Goal: Communication & Community: Answer question/provide support

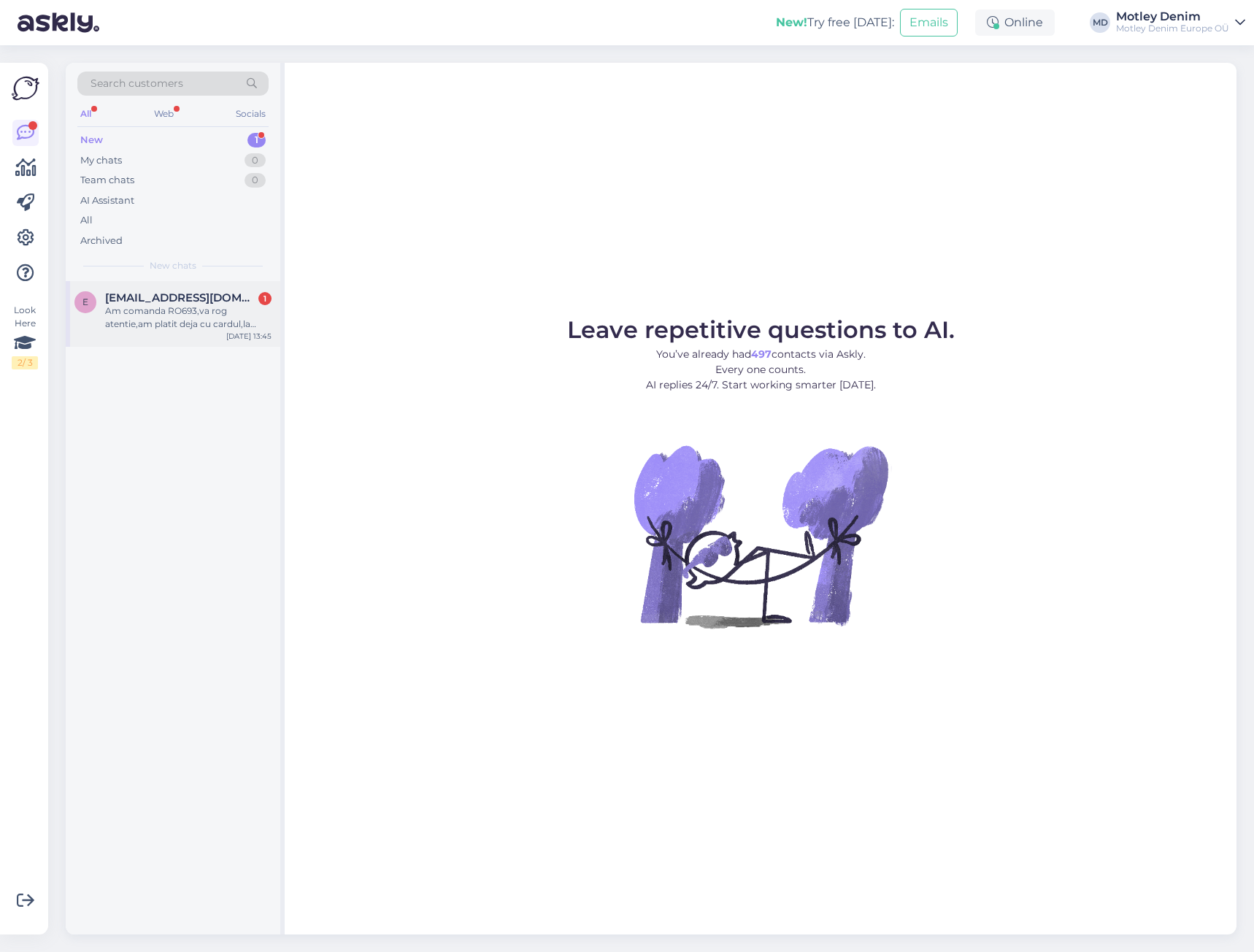
click at [250, 294] on span "[EMAIL_ADDRESS][DOMAIN_NAME]" at bounding box center [181, 298] width 152 height 13
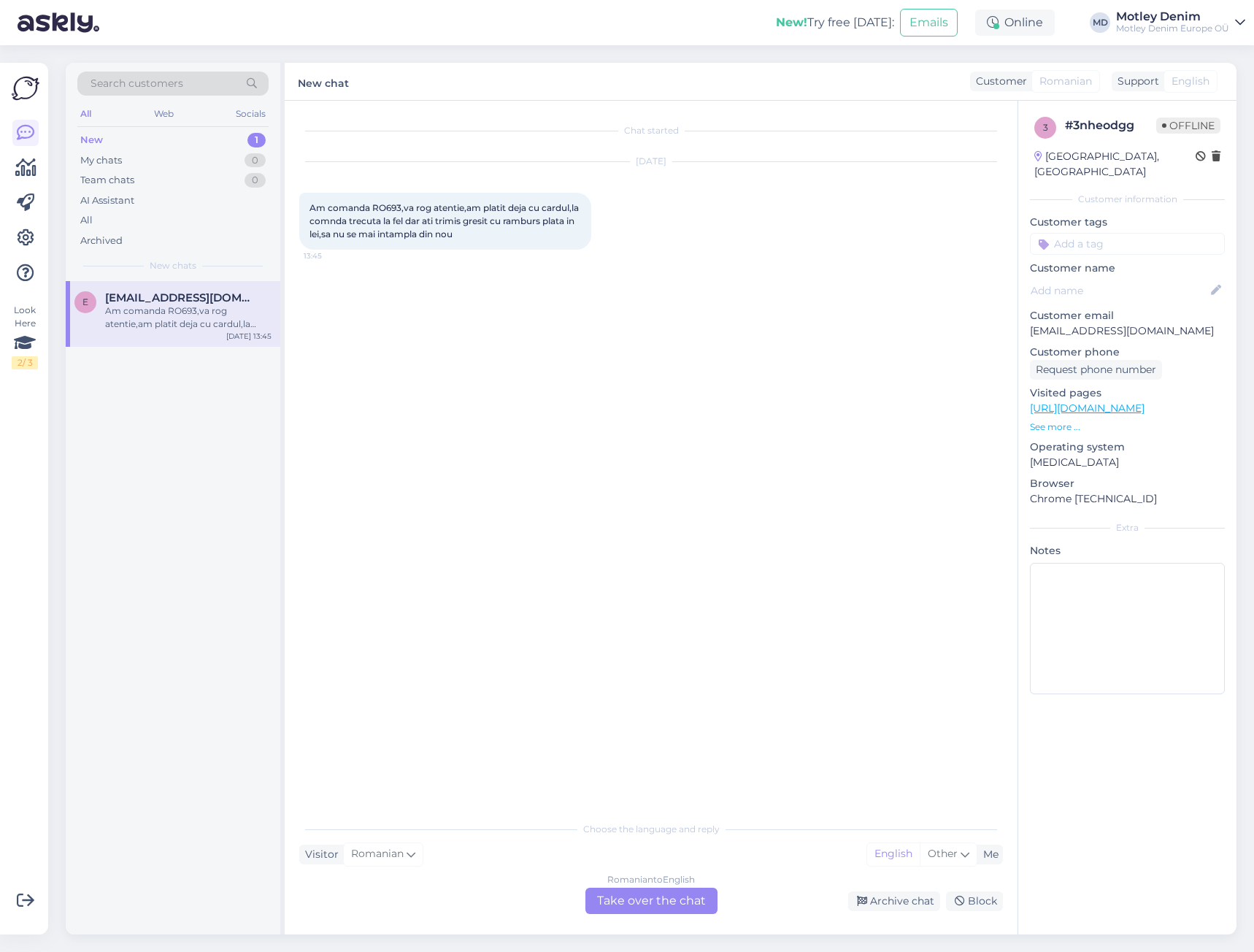
click at [680, 888] on div "Romanian to English Take over the chat" at bounding box center [652, 901] width 132 height 26
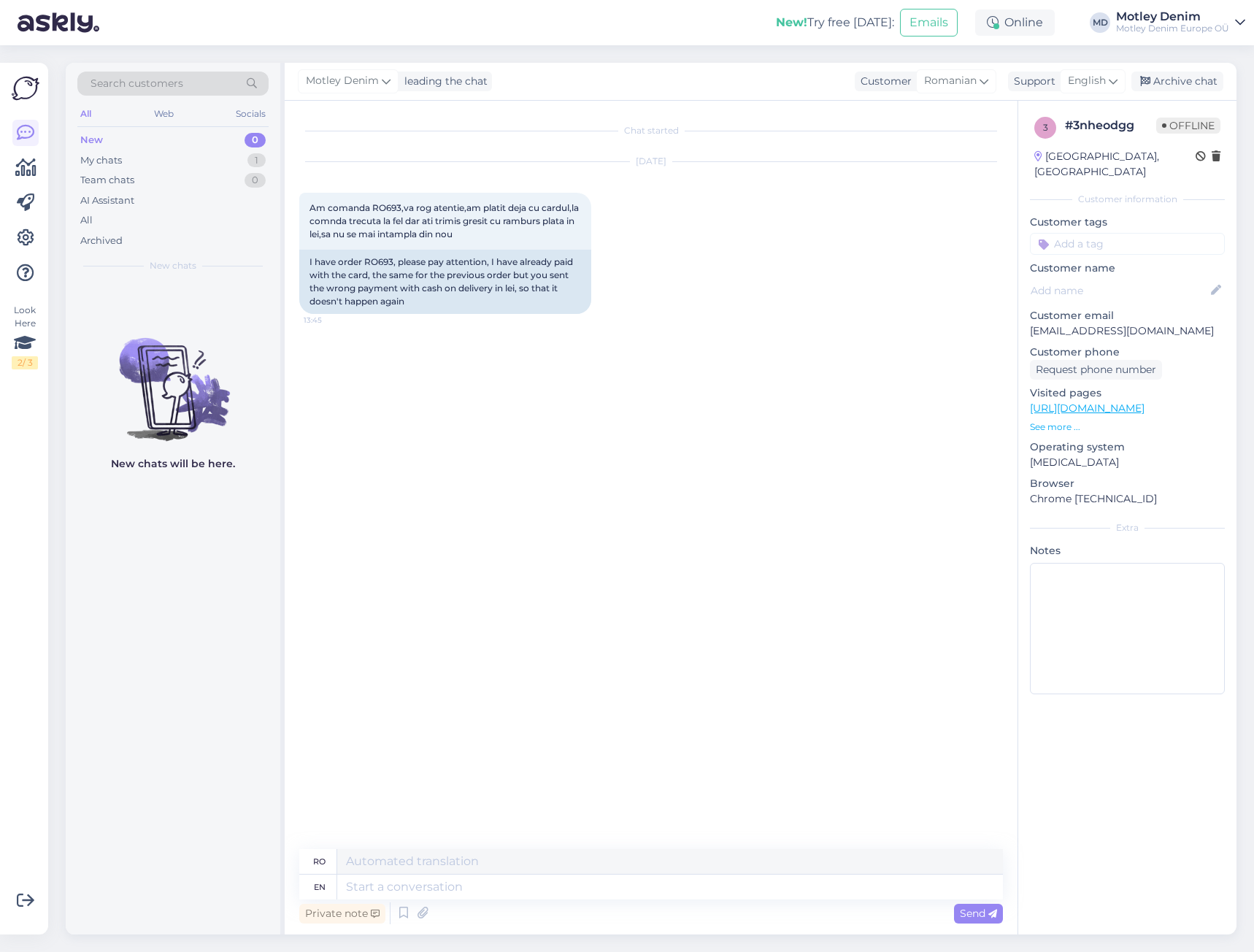
click at [683, 907] on div "Private note Send" at bounding box center [651, 912] width 704 height 27
click at [555, 472] on div "Chat started [DATE] Am comanda RO693,va rog atentie,am platit deja cu cardul,la…" at bounding box center [657, 476] width 717 height 720
click at [414, 330] on div "Chat started [DATE] Am comanda RO693,va rog atentie,am platit deja cu cardul,la…" at bounding box center [657, 476] width 717 height 720
click at [383, 263] on div "I have order RO693, please pay attention, I have already paid with the card, th…" at bounding box center [444, 282] width 292 height 64
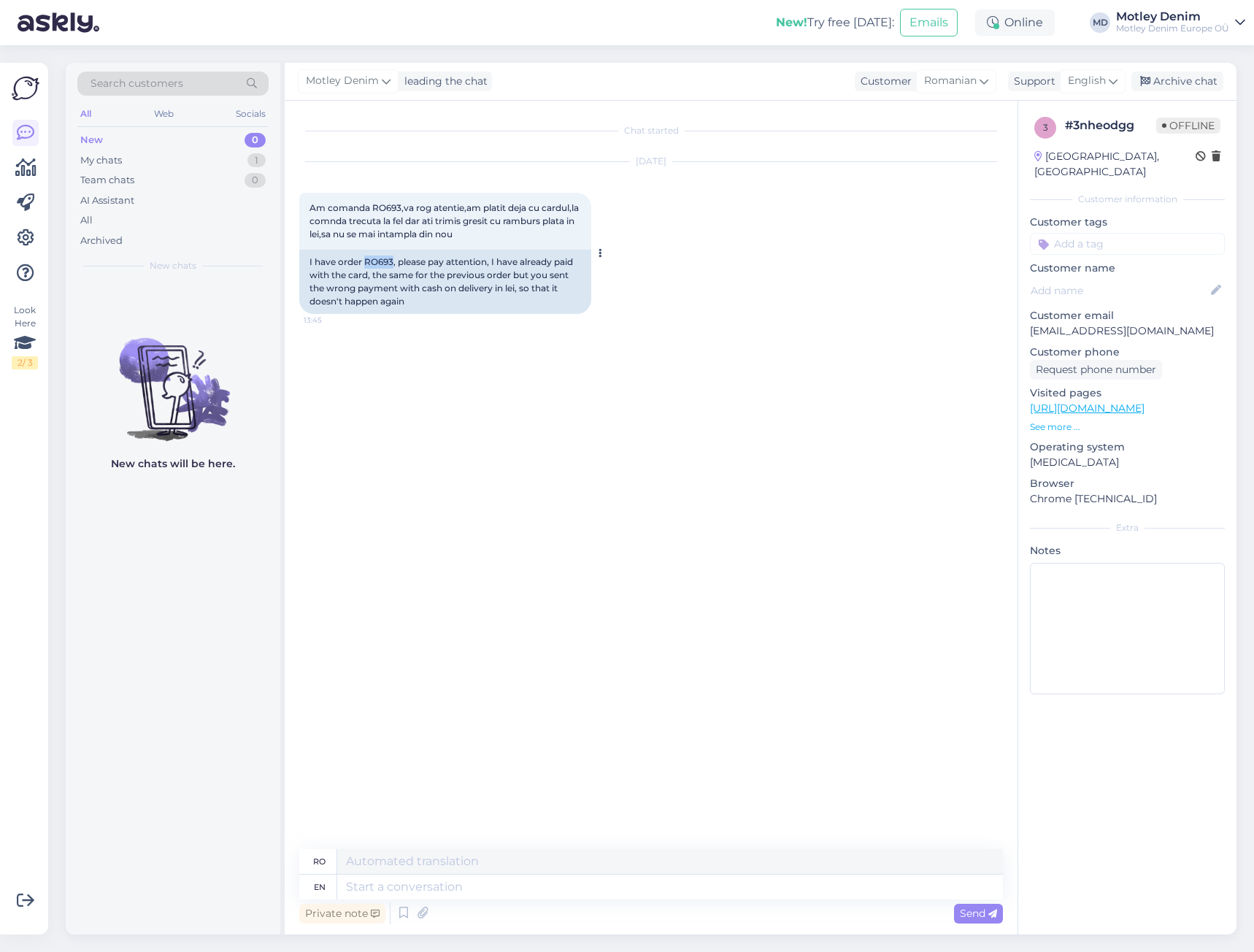
copy div "RO693"
click at [402, 406] on div "Chat started [DATE] Am comanda RO693,va rog atentie,am platit deja cu cardul,la…" at bounding box center [657, 476] width 717 height 720
click at [601, 881] on textarea at bounding box center [671, 887] width 666 height 25
type textarea "Hello,"
type textarea "Buna ziua,"
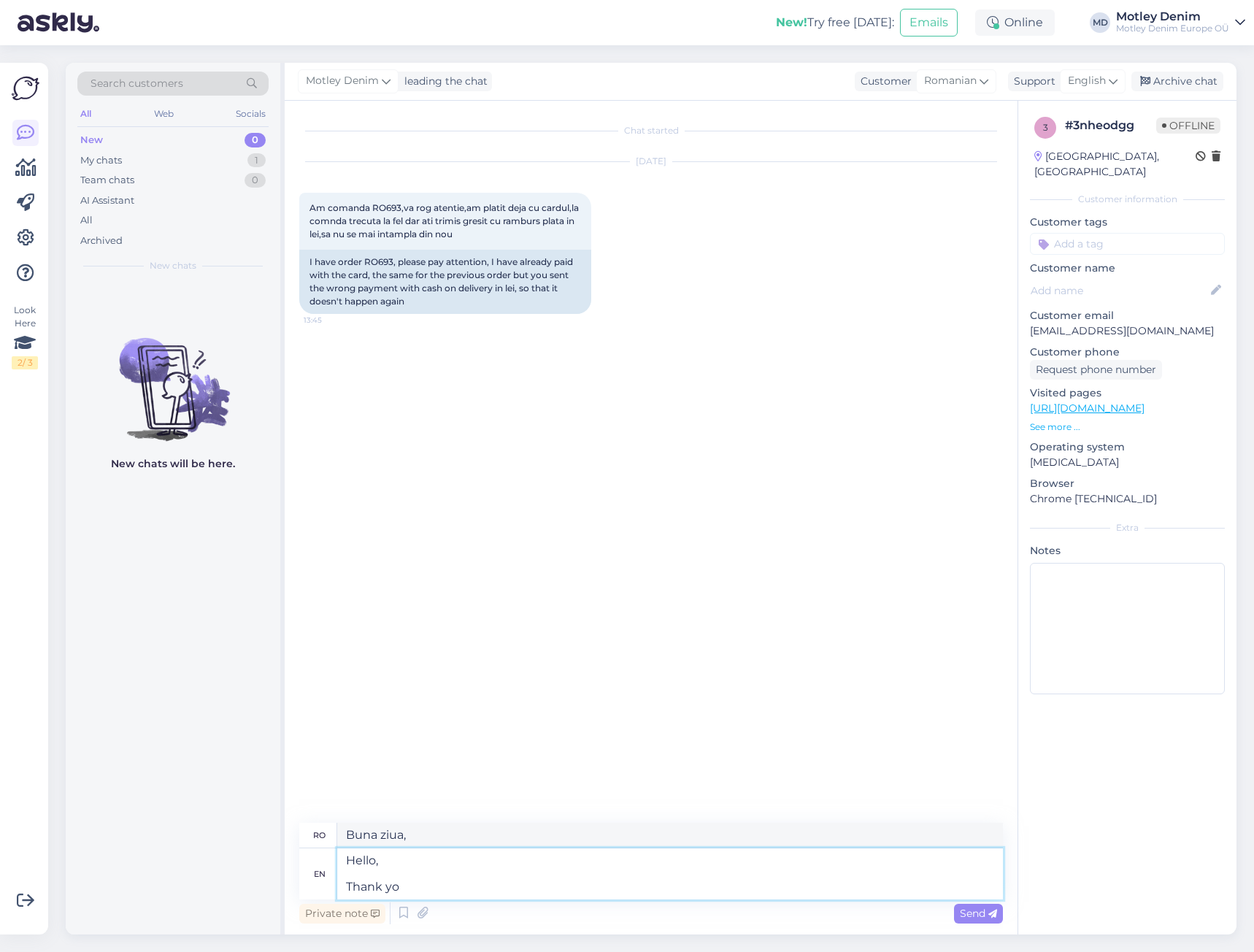
type textarea "Hello, Thank you"
type textarea "Salut, Mulțumesc"
type textarea "Hello, Thank you for"
type textarea "Salut, Mulțumesc pentru"
type textarea "Hello, Thank you for lett"
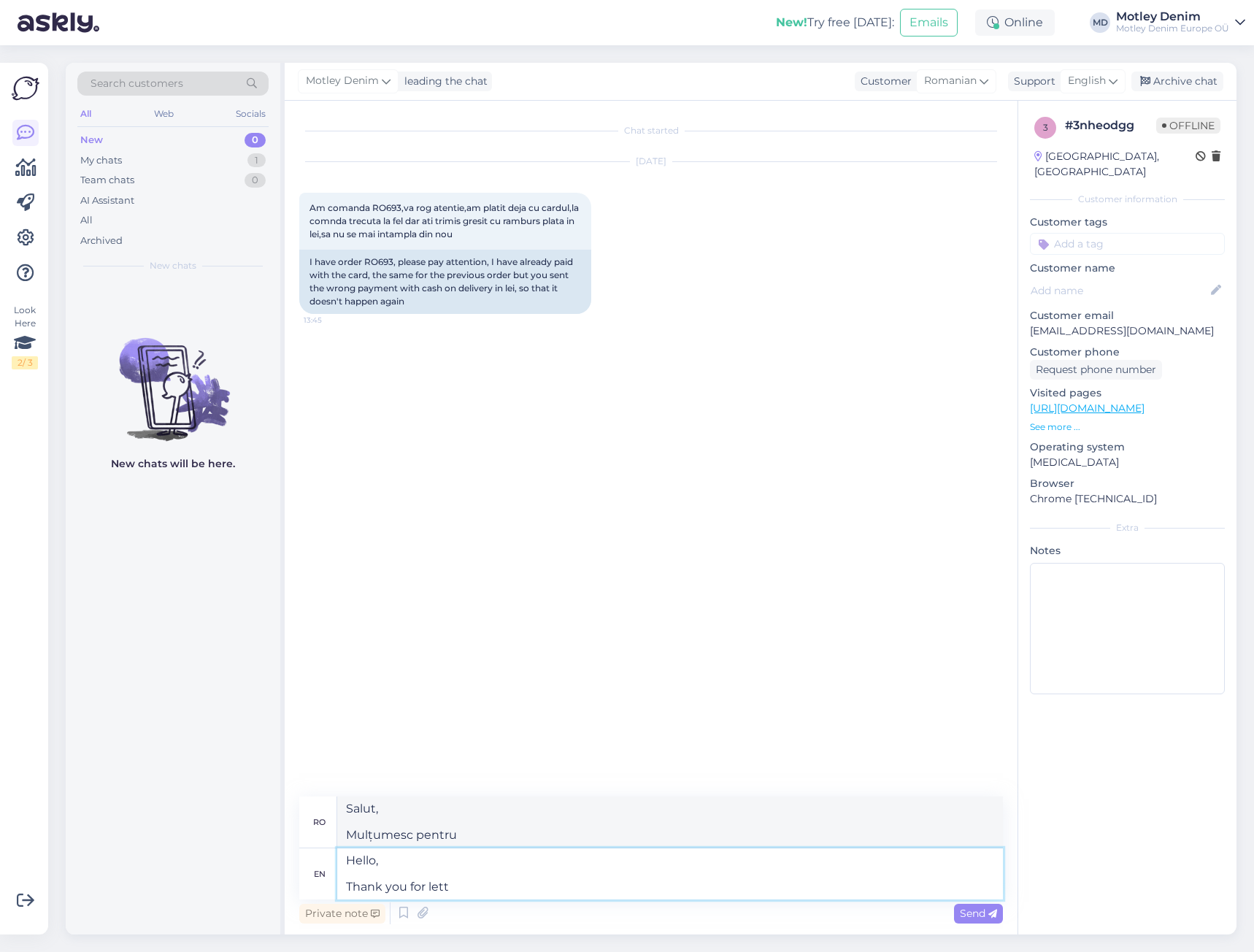
type textarea "Bună ziua, Vă mulțumesc pentru scrisoare"
type textarea "Hello, Thank you for letting u"
type textarea "Bună ziua, Vă mulțumesc că ați permis"
type textarea "Hello, Thank you for letting us"
type textarea "Salut, Vă mulțumim că ne-ați permis"
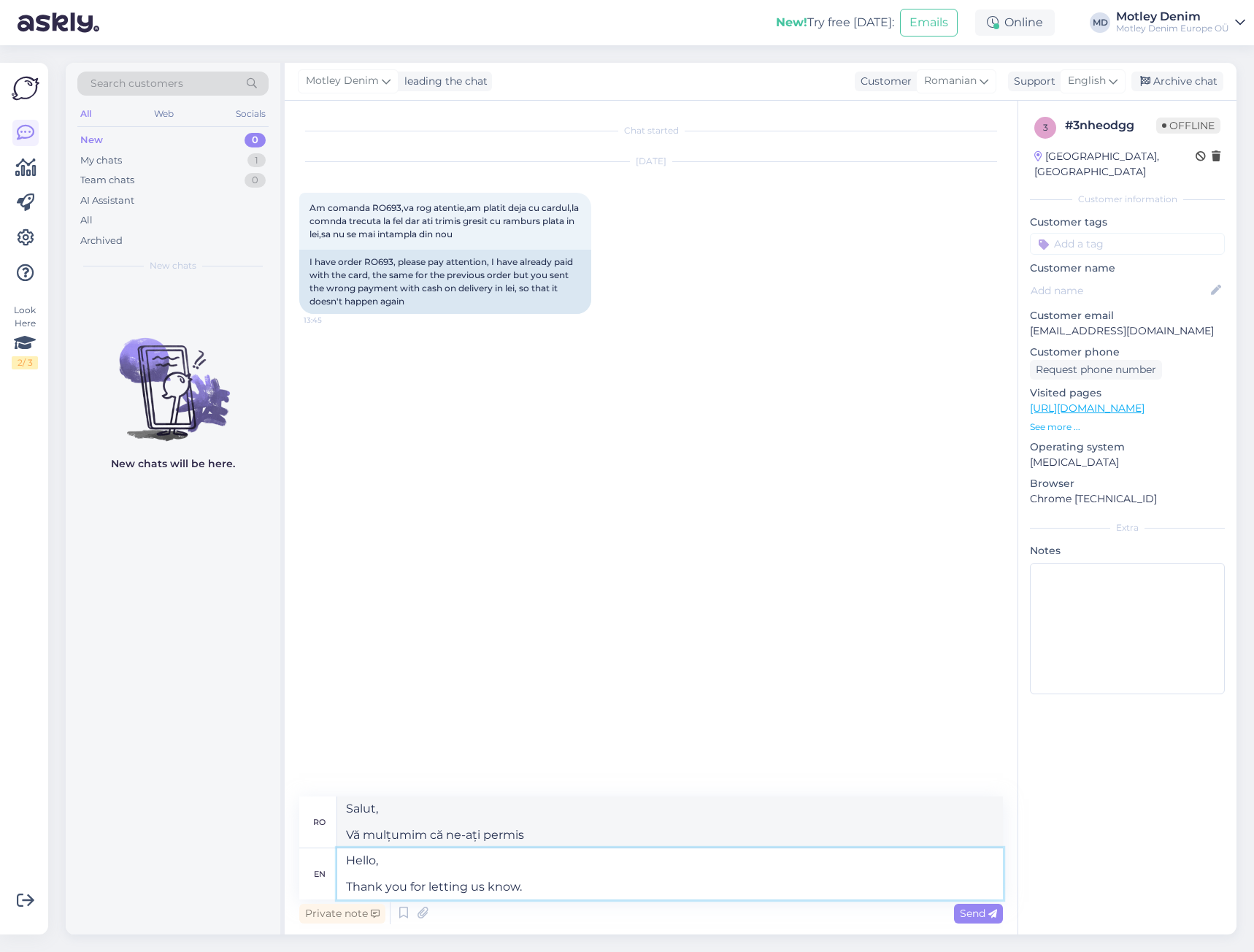
type textarea "Hello, Thank you for letting us know."
type textarea "Bună ziua, Vă mulțumim că ne-ați anunțat."
type textarea "Hello, Thank you for letting us know. I h"
type textarea "Bună ziua, Vă mulțumim că ne-ați anunțat. Eu"
type textarea "Hello, Thank you for letting us know. I have"
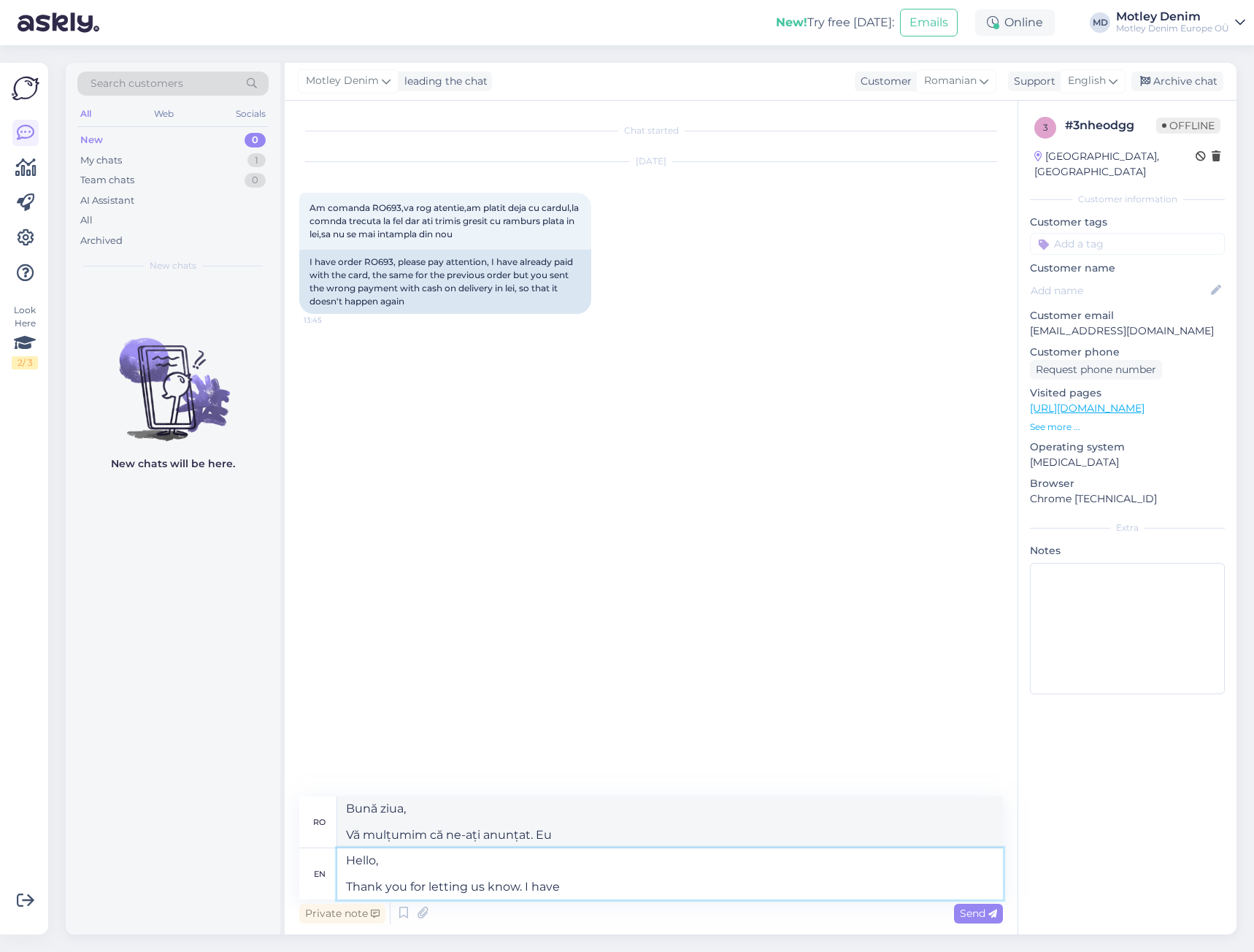
type textarea "Bună ziua, Vă mulțumim că ne-ați anunțat. Am"
type textarea "Hello, Thank you for letting us know. I have informed t"
type textarea "Bună ziua, Vă mulțumim că ne-ați anunțat. V-am informat"
type textarea "Hello, Thank you for letting us know. I have informed the"
type textarea "Bună ziua, Vă mulțumim că ne-ați anunțat. Am informat"
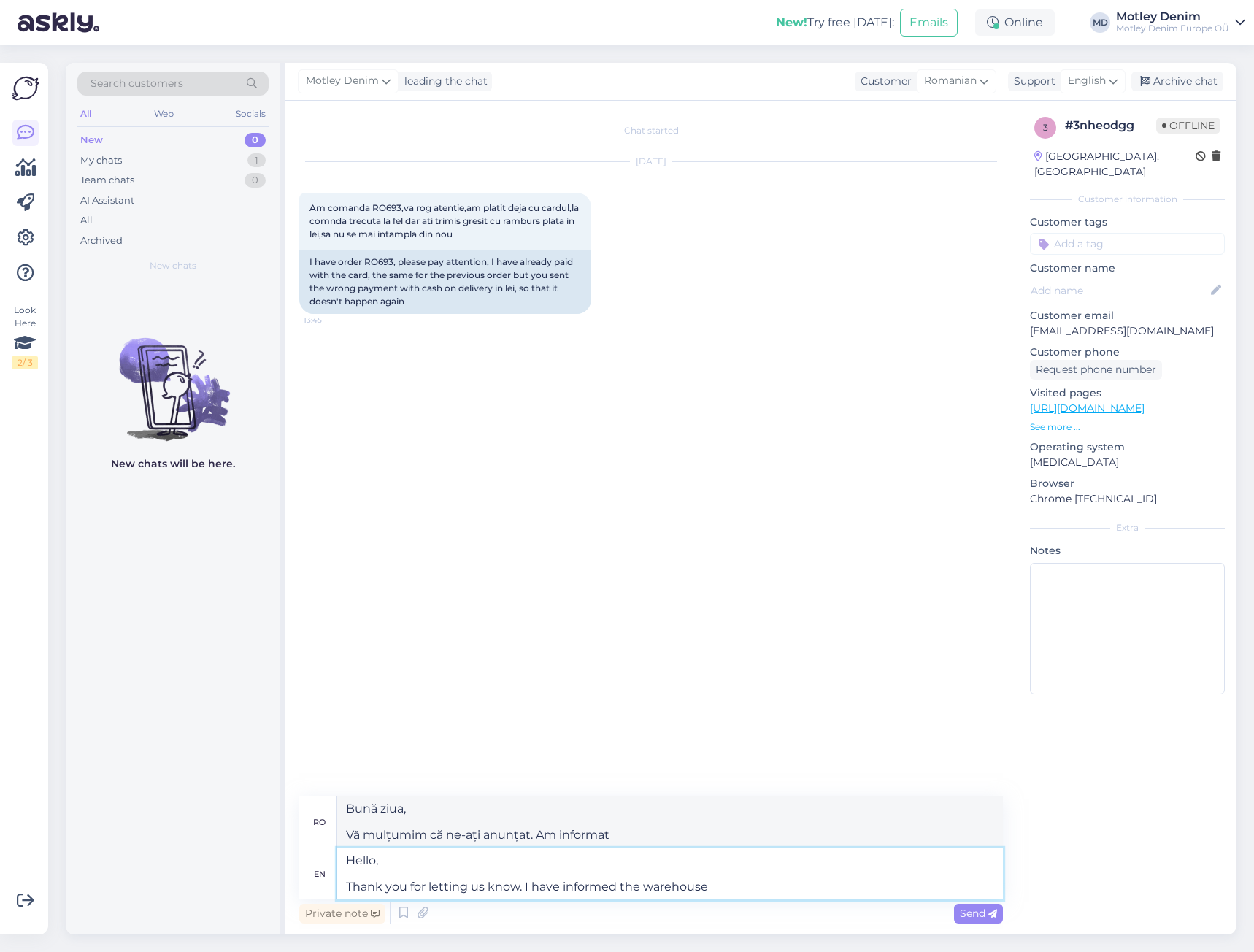
type textarea "Hello, Thank you for letting us know. I have informed the warehouse"
type textarea "Bună ziua, Vă mulțumim că ne-ați anunțat. Am informat depozitul."
type textarea "Hello, Thank you for letting us know. I have informed the warehouse regar"
type textarea "Bună ziua, Vă mulțumim că ne-ați anunțat. Am informat depozitul în legătură cu.…"
type textarea "Hello, Thank you for letting us know. I have informed the warehouse regarding t"
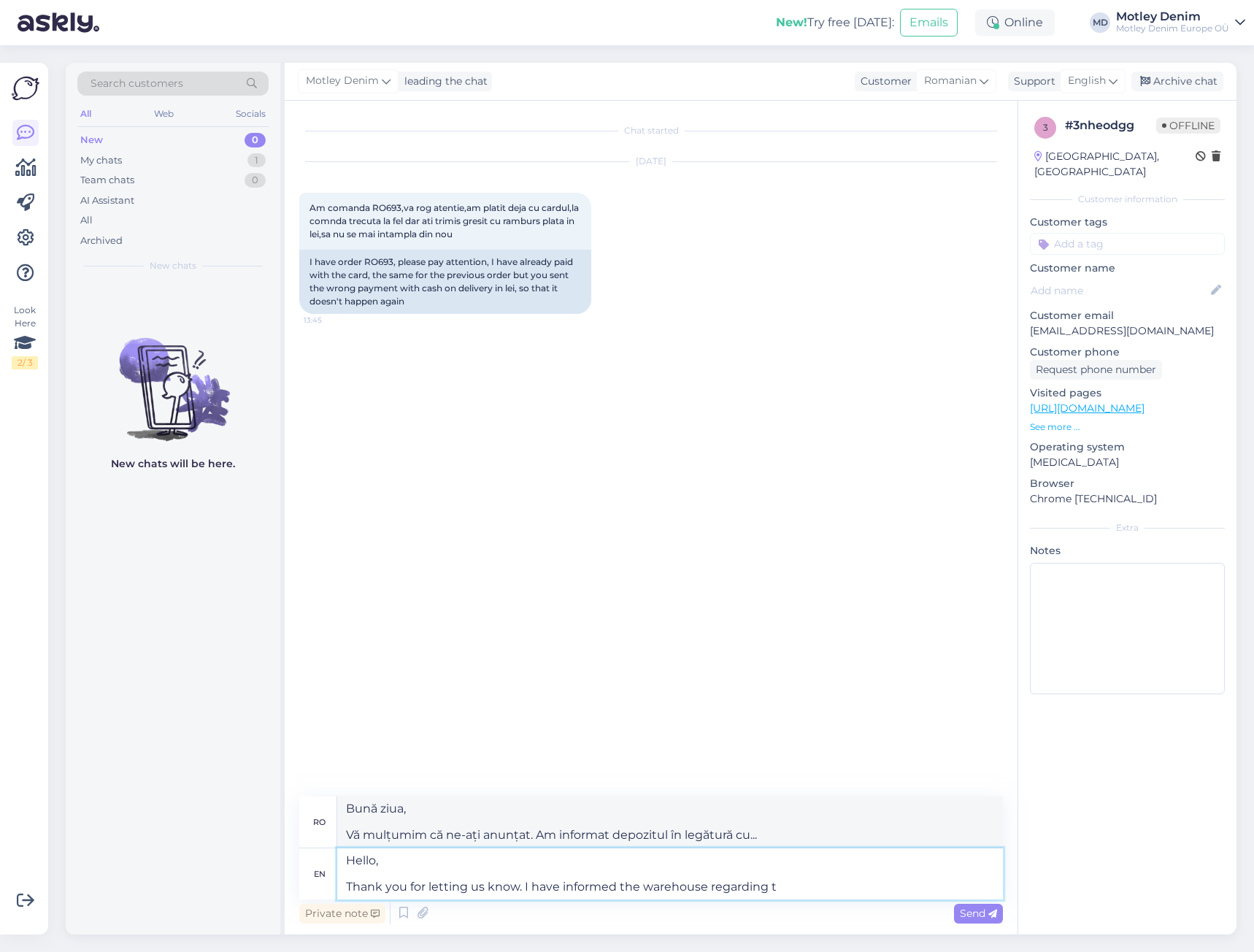
type textarea "Bună ziua, Vă mulțumim că ne-ați anunțat. Am informat depozitul cu privire la"
type textarea "Hello, Thank you for letting us know. I have informed the warehouse regarding t…"
type textarea "Bună ziua, Vă mulțumim că ne-ați anunțat. Am informat depozitul cu privire la a…"
type textarea "Hello, Thank you for letting us know. I have informed the warehouse regarding t…"
type textarea "Bună ziua, Vă mulțumim că ne-ați anunțat. Am informat depozitul despre acest lu…"
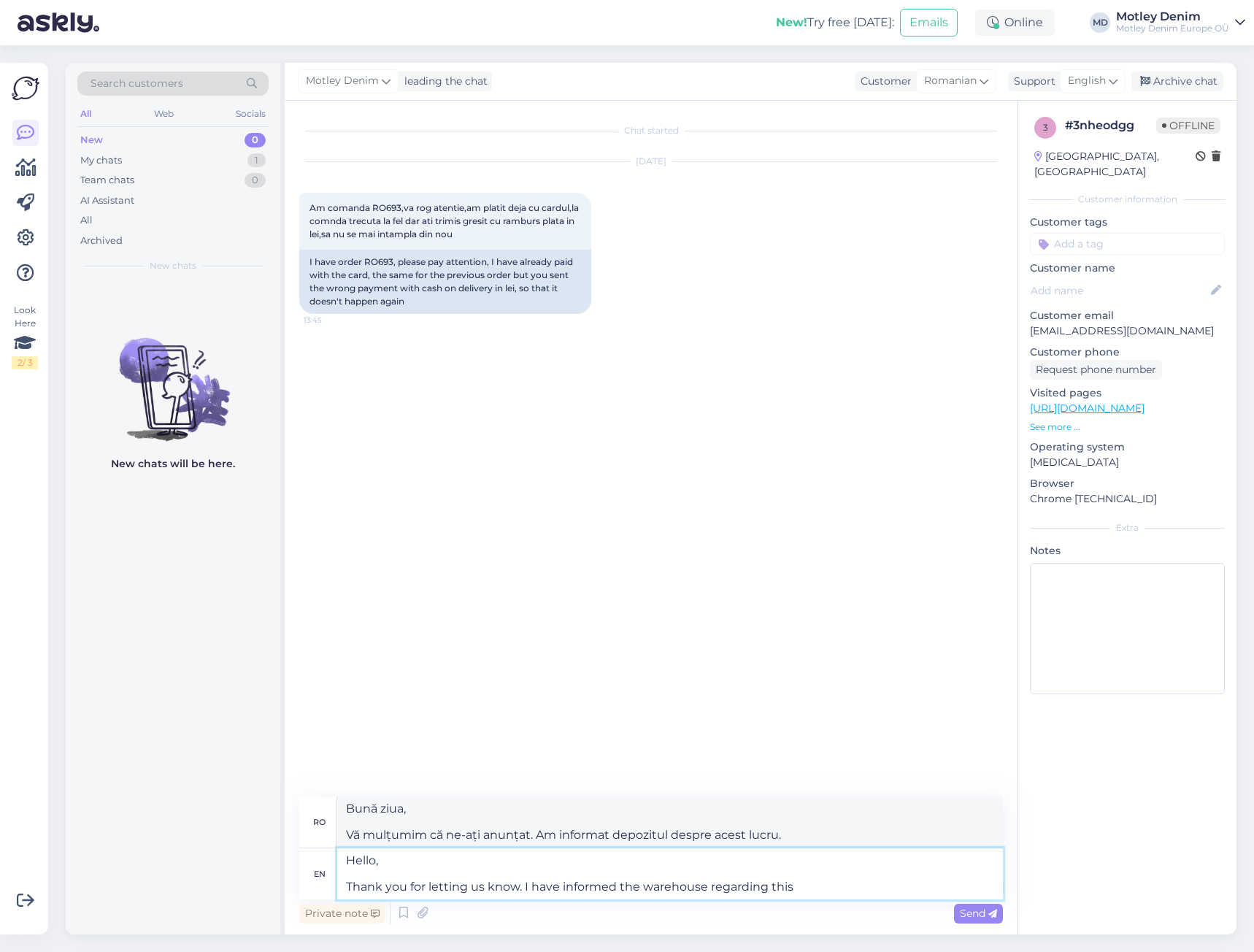
type textarea "Hello, Thank you for letting us know. I have informed the warehouse regarding t…"
drag, startPoint x: 837, startPoint y: 874, endPoint x: 837, endPoint y: 886, distance: 12.0
click at [837, 875] on textarea "Hello, Thank you for letting us know. I have informed the warehouse regarding t…" at bounding box center [671, 874] width 666 height 51
click at [838, 886] on textarea "Hello, Thank you for letting us know. I have informed the warehouse regarding t…" at bounding box center [671, 874] width 666 height 51
click at [788, 867] on textarea "Hello, Thank you for letting us know. I have informed the warehouse regarding t…" at bounding box center [671, 874] width 666 height 51
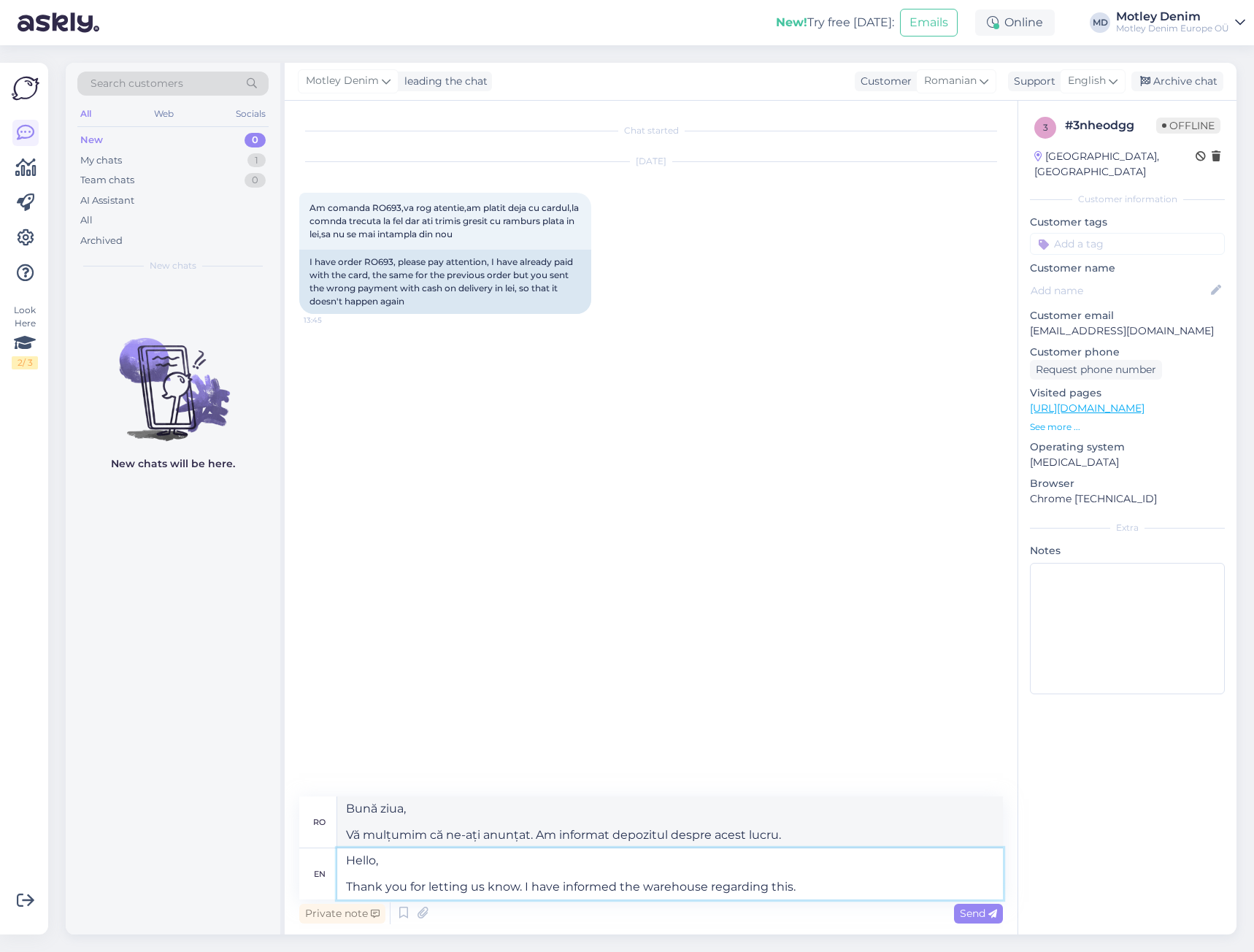
click at [822, 893] on textarea "Hello, Thank you for letting us know. I have informed the warehouse regarding t…" at bounding box center [671, 874] width 666 height 51
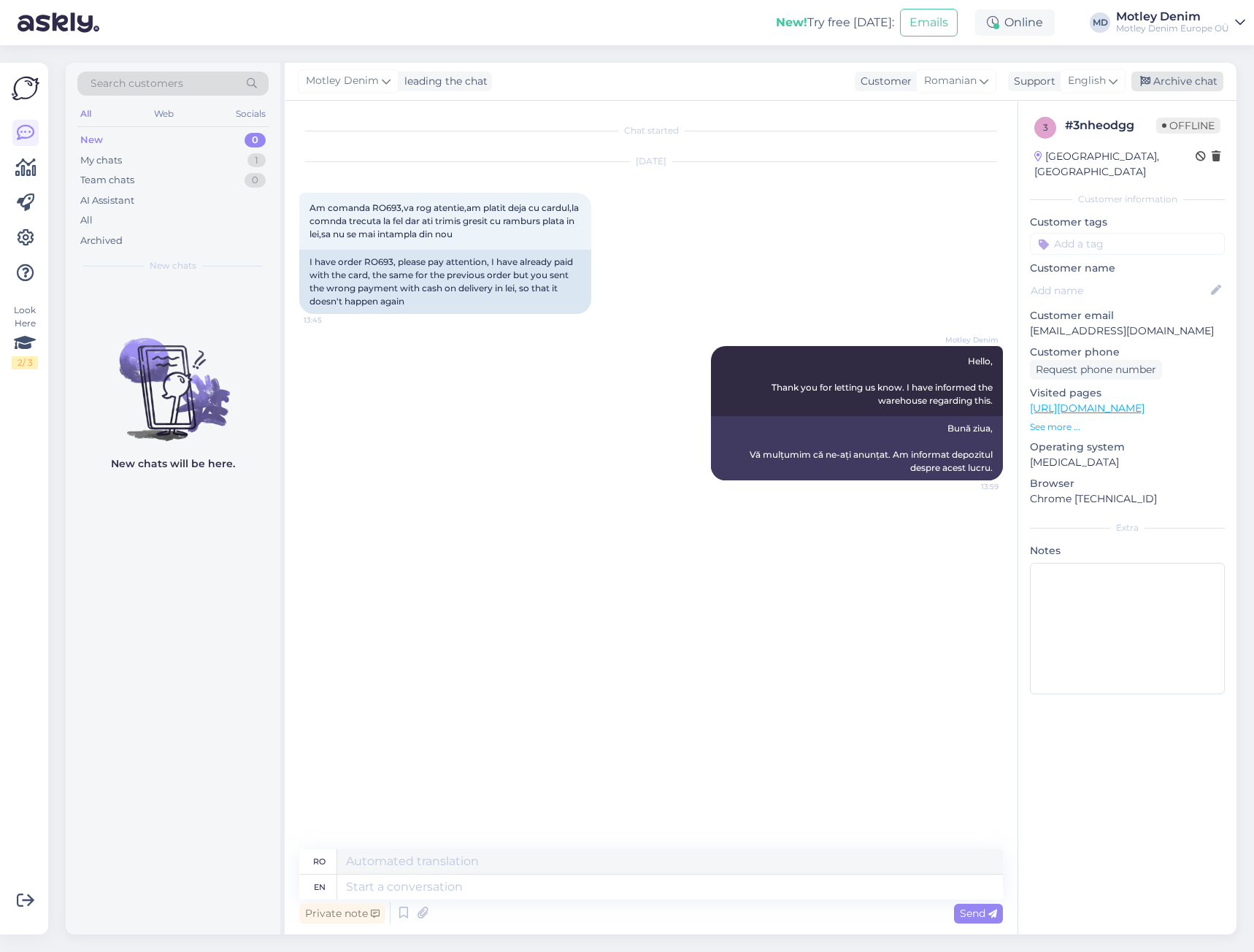
click at [1180, 81] on div "Archive chat" at bounding box center [1176, 81] width 92 height 20
